Goal: Navigation & Orientation: Find specific page/section

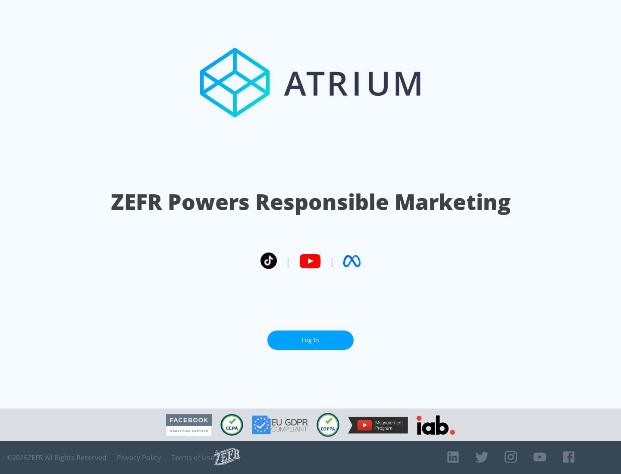
click at [311, 340] on link "Log In" at bounding box center [310, 340] width 86 height 19
